Goal: Task Accomplishment & Management: Complete application form

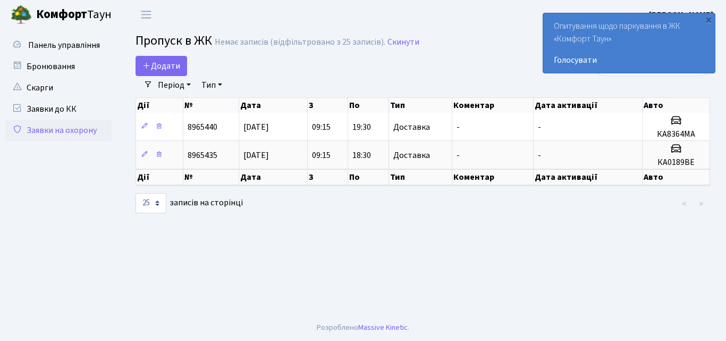
select select "25"
click at [164, 62] on span "Додати" at bounding box center [162, 66] width 38 height 12
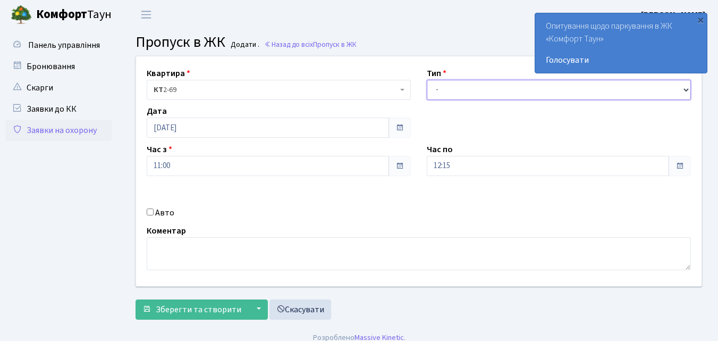
click at [454, 91] on select "- Доставка Таксі Гості Сервіс" at bounding box center [559, 90] width 264 height 20
select select "1"
click at [427, 80] on select "- Доставка Таксі Гості Сервіс" at bounding box center [559, 90] width 264 height 20
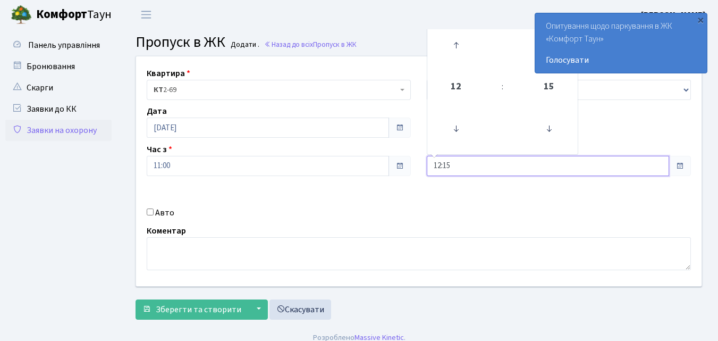
click at [469, 169] on input "12:15" at bounding box center [548, 166] width 243 height 20
click at [456, 46] on icon at bounding box center [456, 45] width 29 height 29
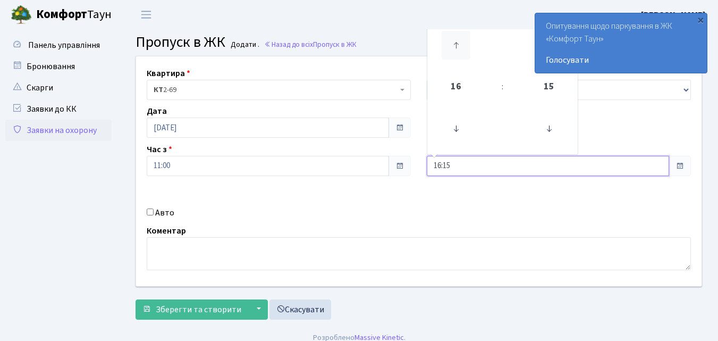
click at [456, 46] on icon at bounding box center [456, 45] width 29 height 29
type input "19:15"
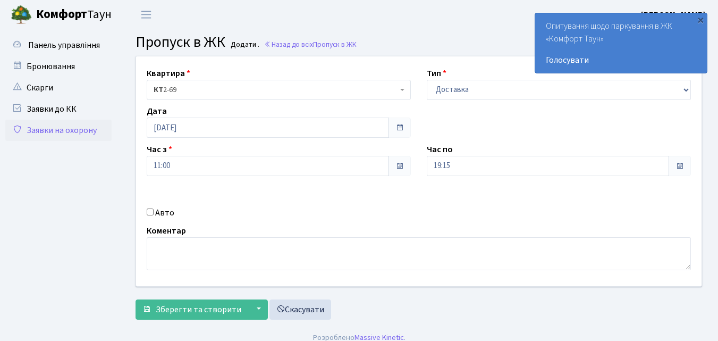
click at [147, 212] on input "Авто" at bounding box center [150, 211] width 7 height 7
checkbox input "true"
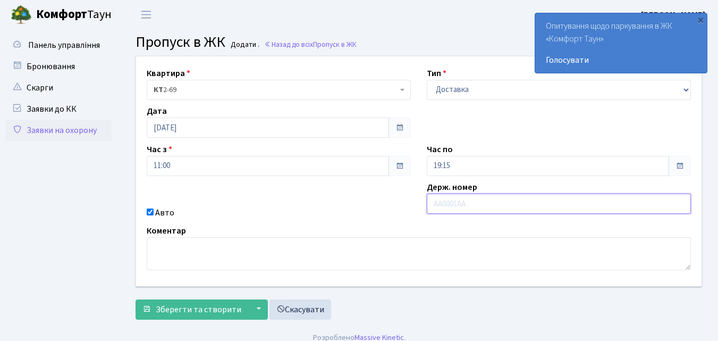
click at [434, 207] on input "text" at bounding box center [559, 204] width 264 height 20
type input "АА1952СР"
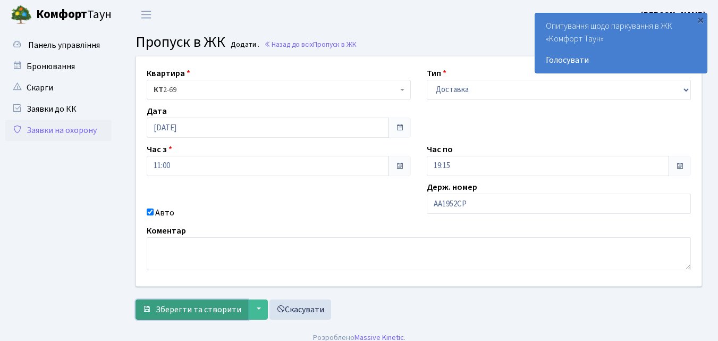
click at [206, 307] on span "Зберегти та створити" at bounding box center [199, 310] width 86 height 12
